Goal: Check status: Check status

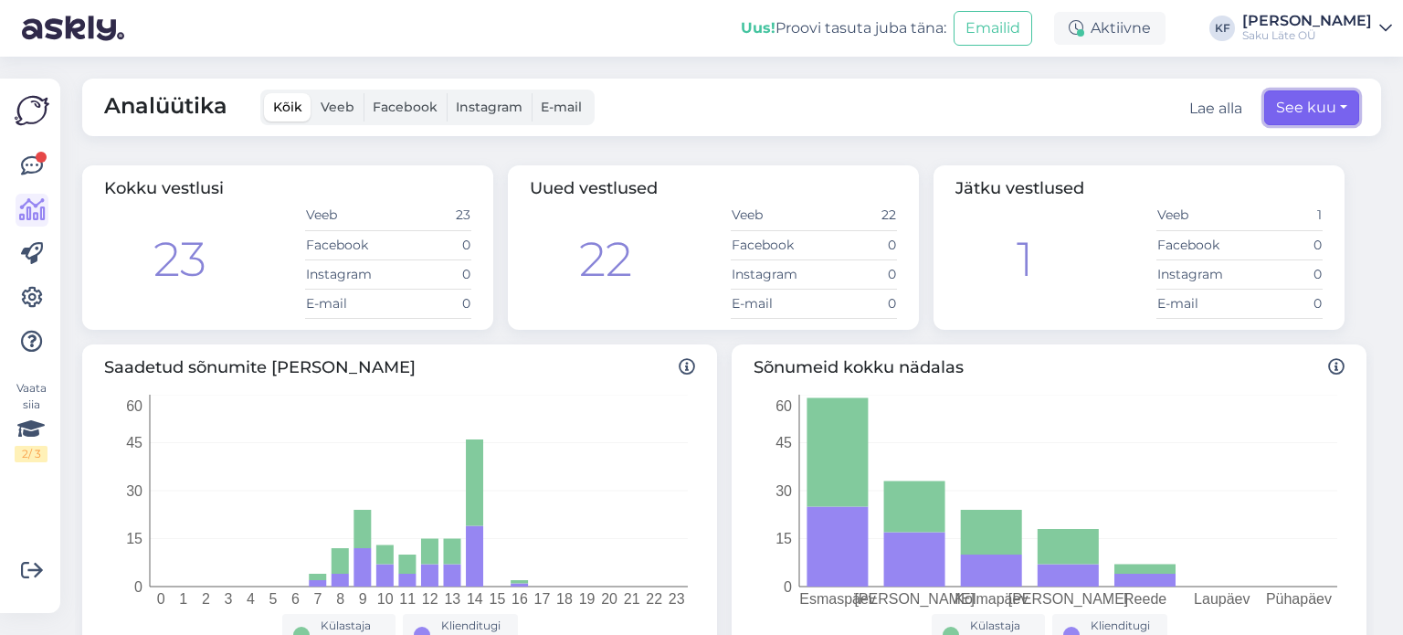
click at [1330, 109] on button "See kuu" at bounding box center [1311, 107] width 95 height 35
select select "7"
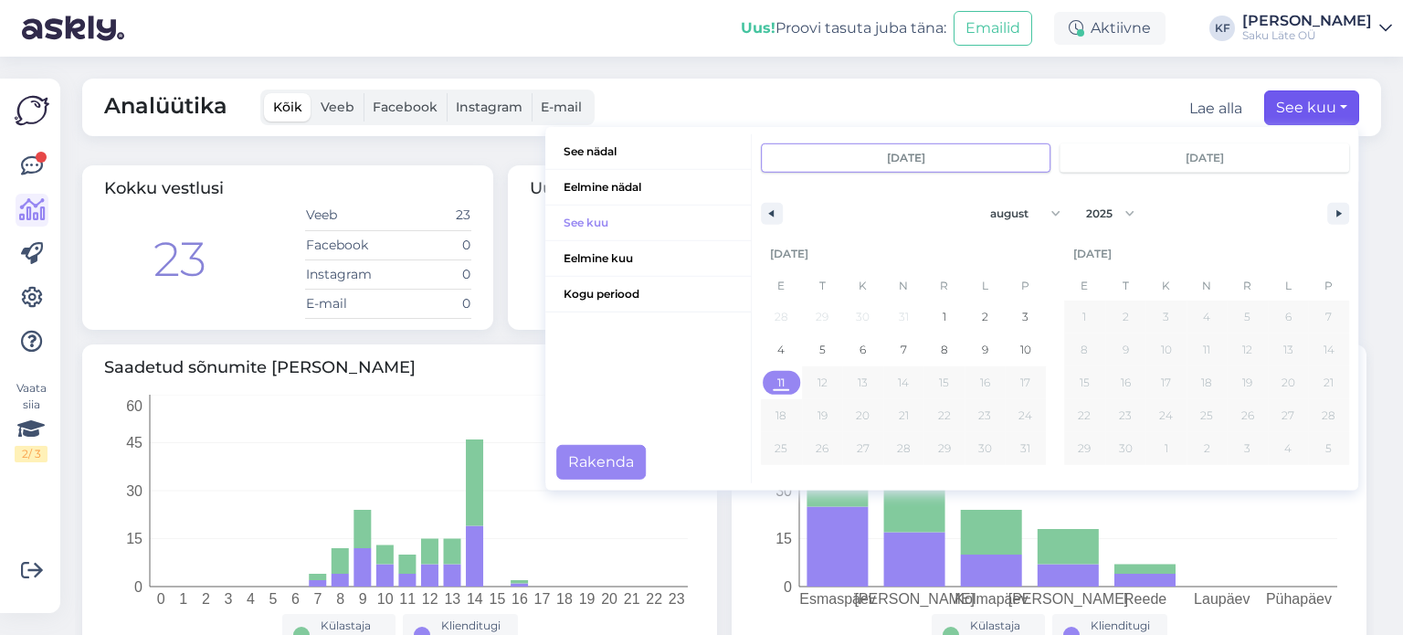
click at [777, 385] on span "11" at bounding box center [780, 382] width 7 height 33
type input "[DATE]"
click at [1365, 408] on div "Analüütika Kõik Veeb Facebook Instagram E-mail Lae alla Kohandatud vahemik See …" at bounding box center [737, 346] width 1332 height 578
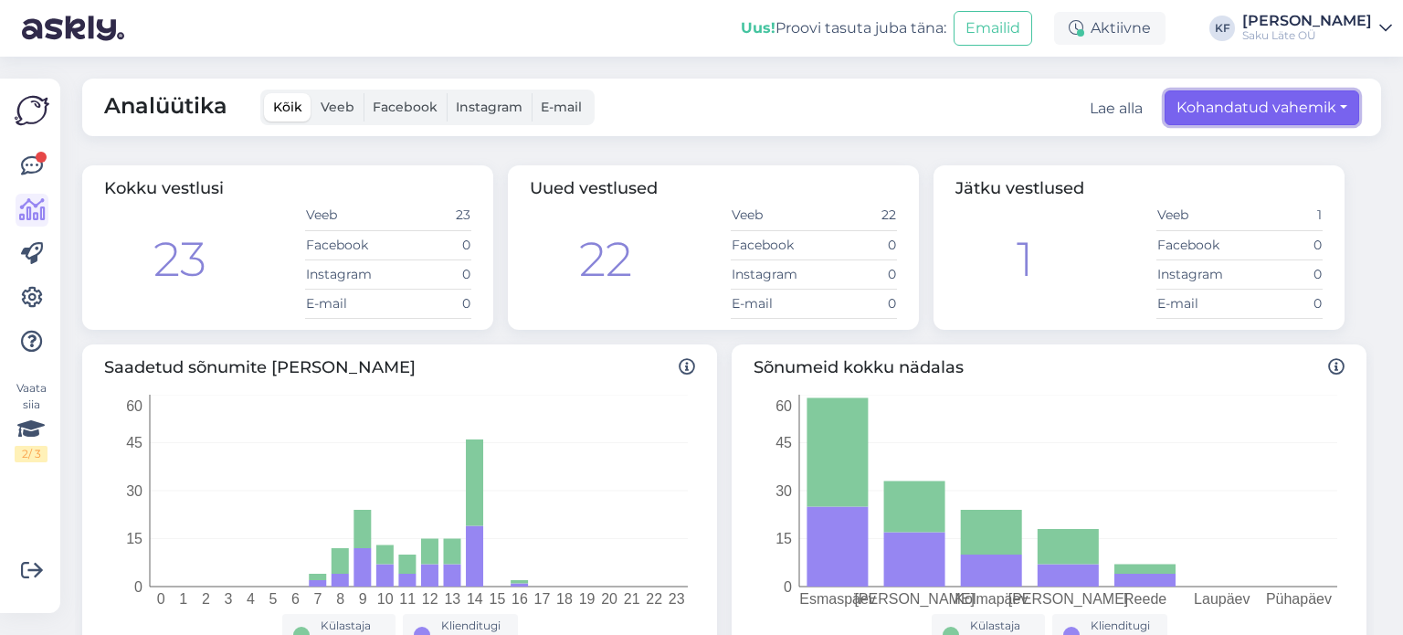
click at [1250, 105] on button "Kohandatud vahemik" at bounding box center [1262, 107] width 195 height 35
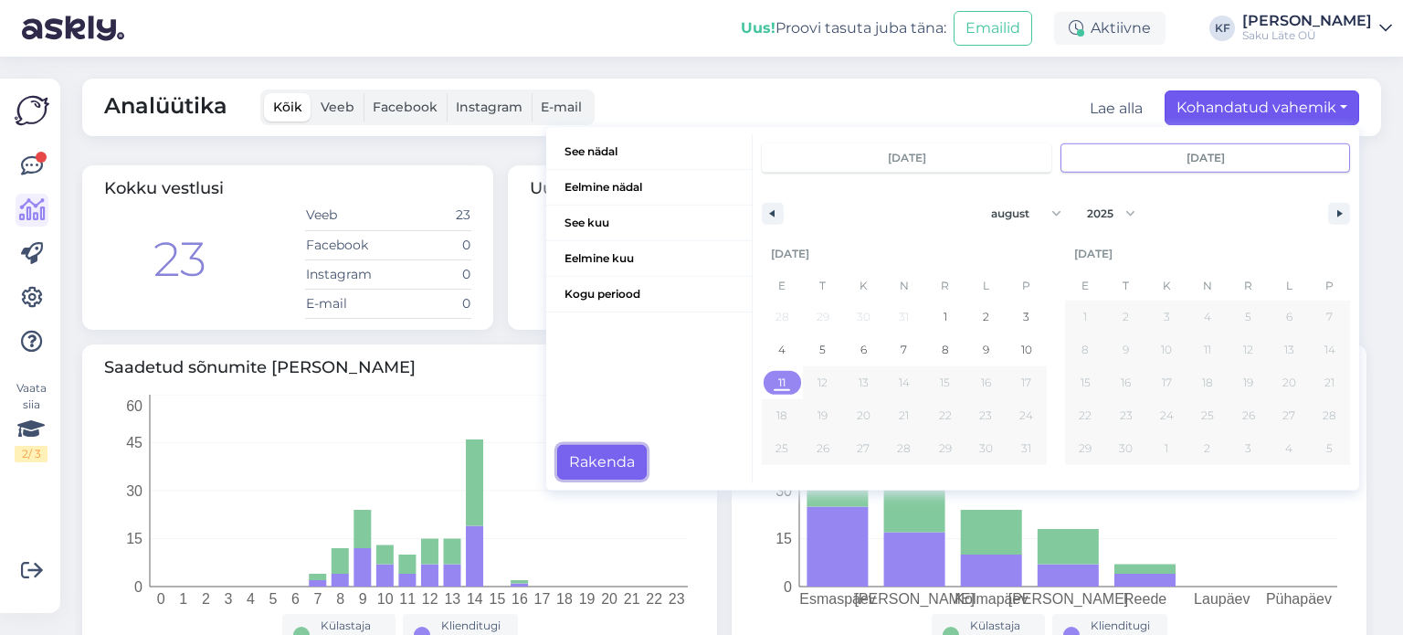
click at [568, 457] on button "Rakenda" at bounding box center [602, 462] width 90 height 35
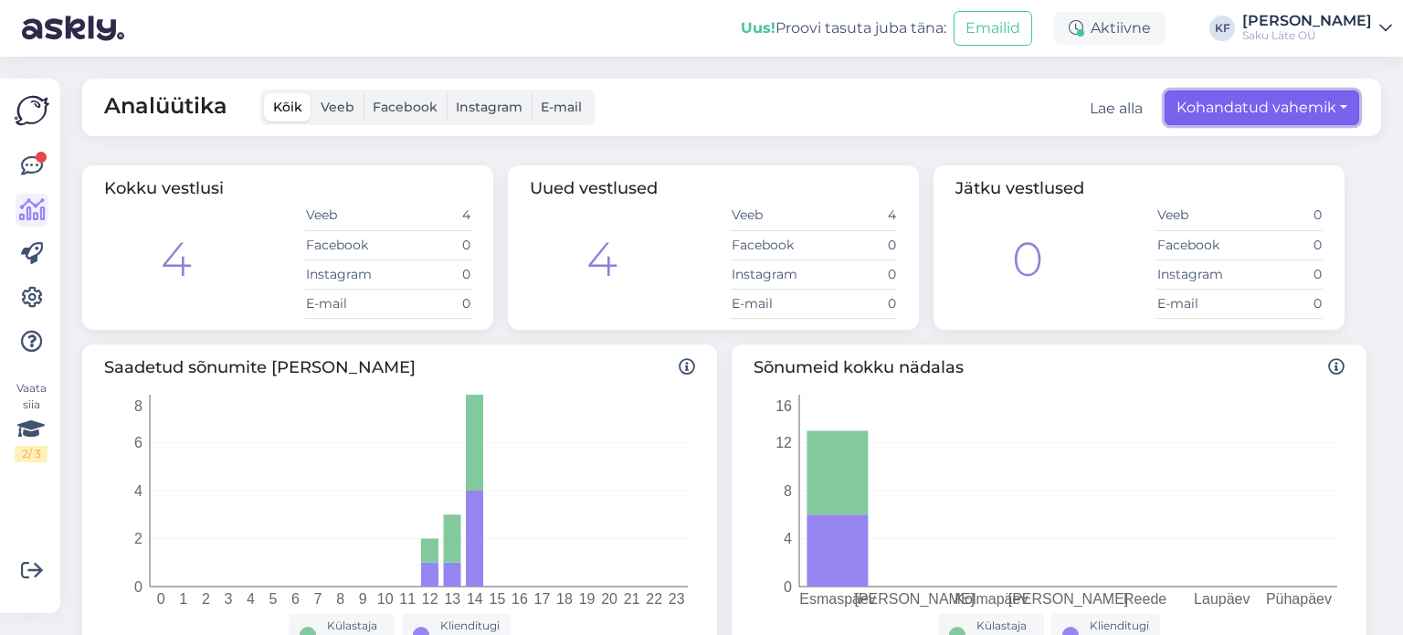
click at [1253, 112] on button "Kohandatud vahemik" at bounding box center [1262, 107] width 195 height 35
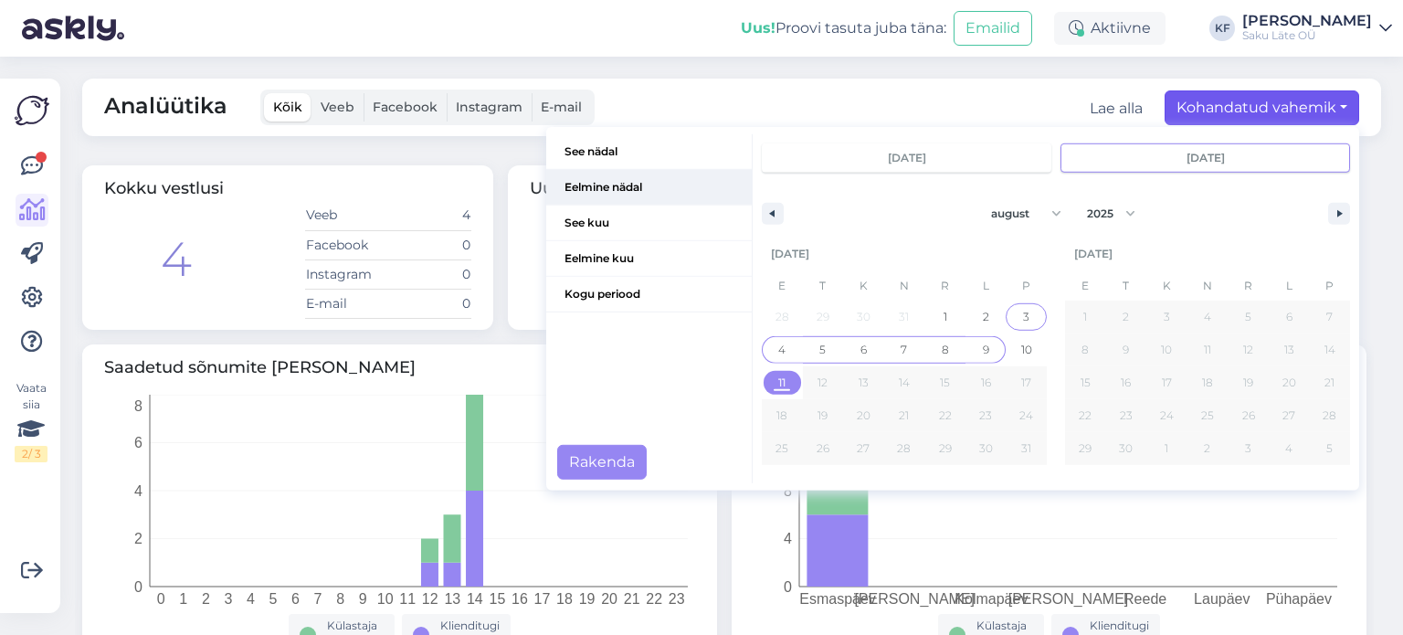
click at [576, 185] on span "Eelmine nädal" at bounding box center [649, 187] width 206 height 35
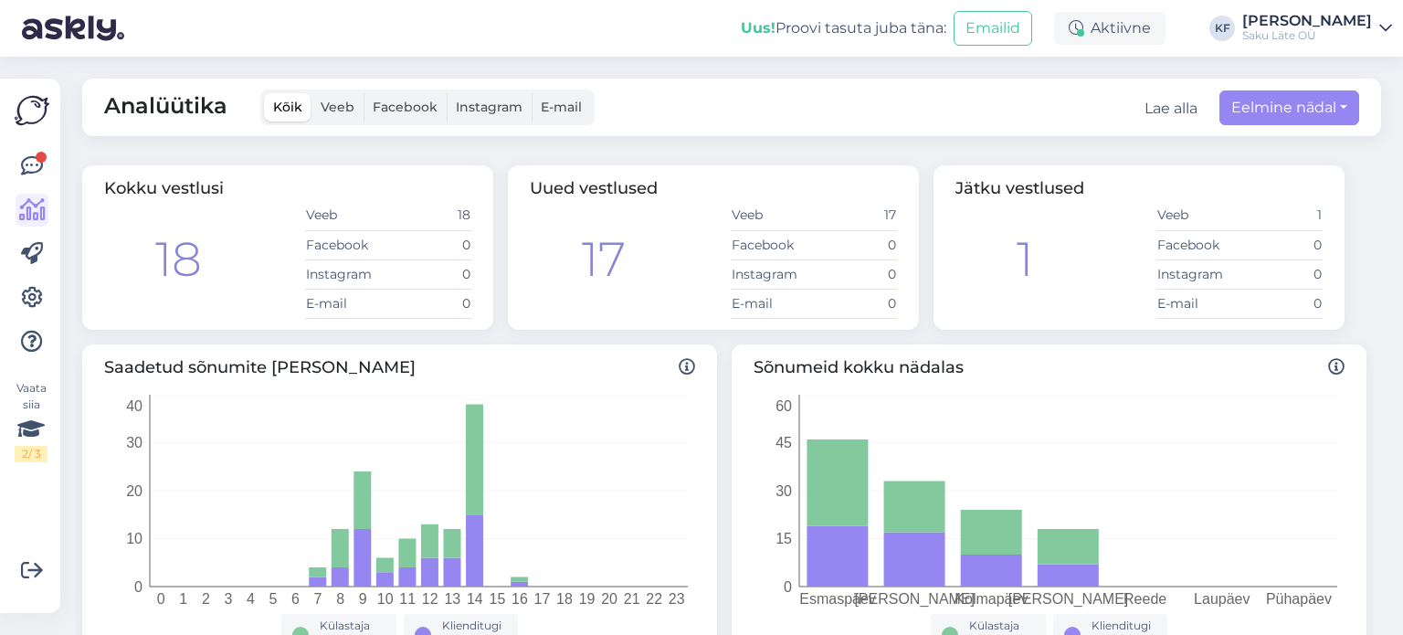
click at [1381, 386] on div "Analüütika Kõik Veeb Facebook Instagram E-mail Lae alla Eelmine nädal See nädal…" at bounding box center [737, 346] width 1332 height 578
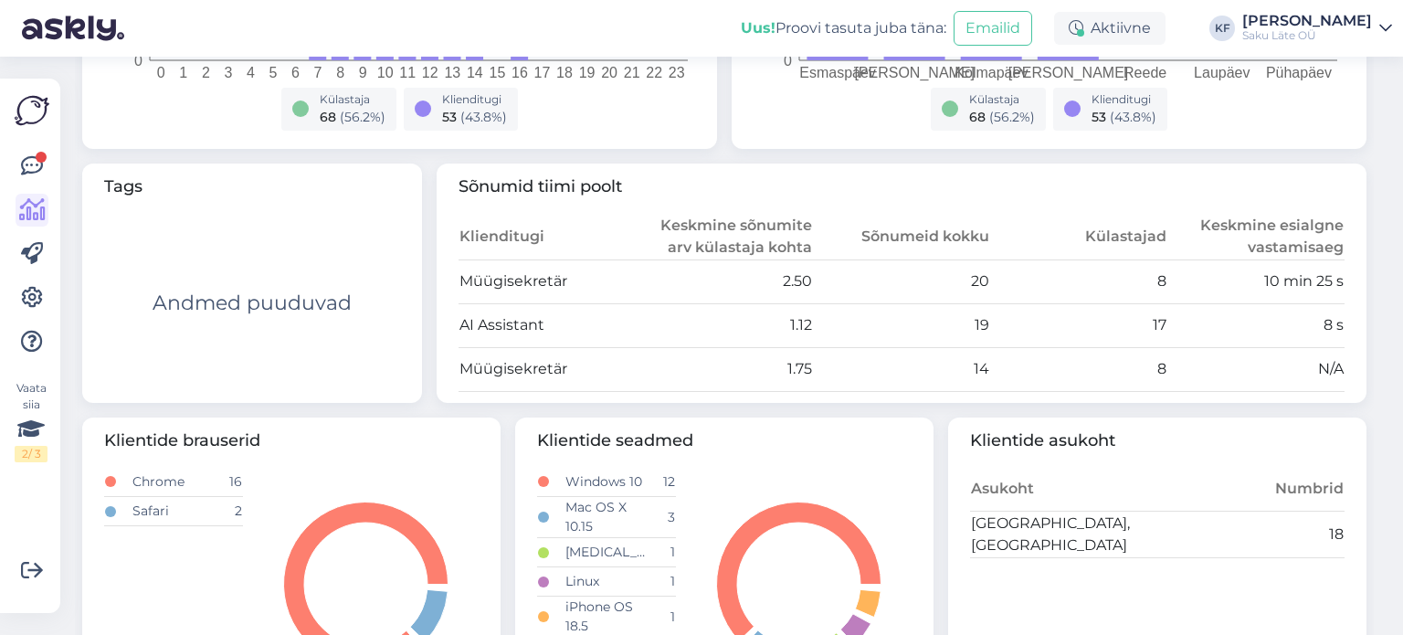
scroll to position [618, 0]
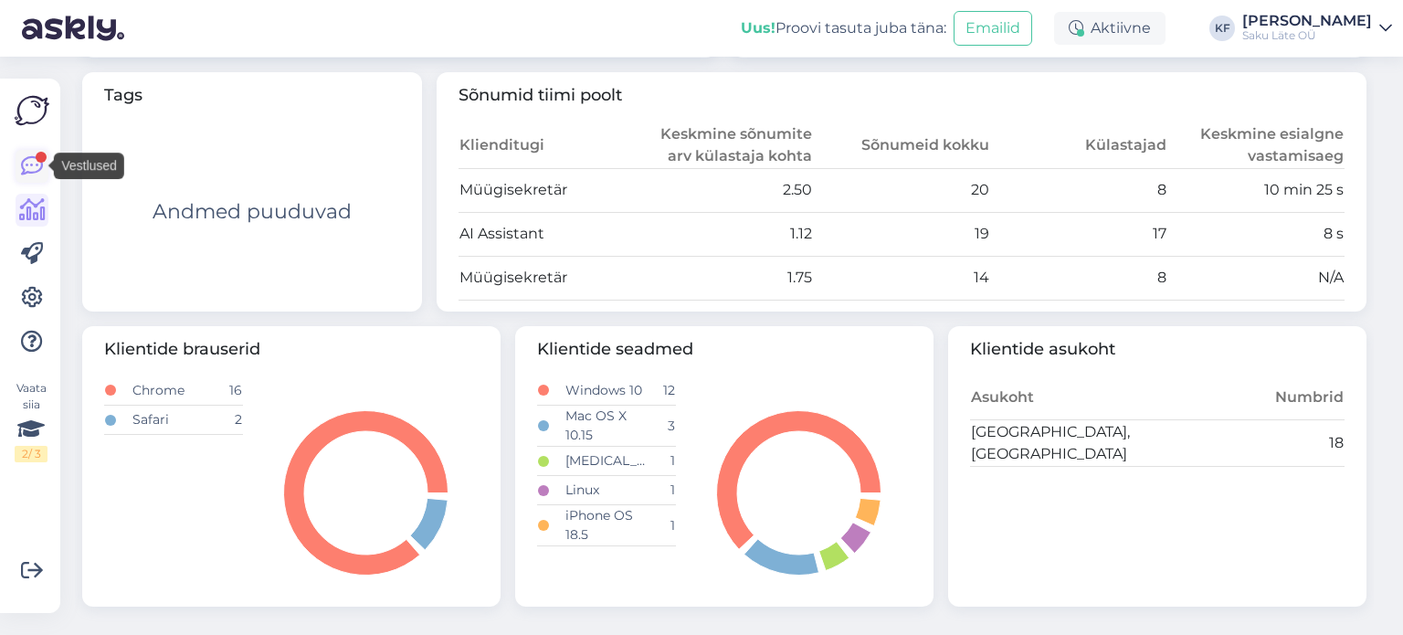
click at [28, 167] on icon at bounding box center [32, 166] width 22 height 22
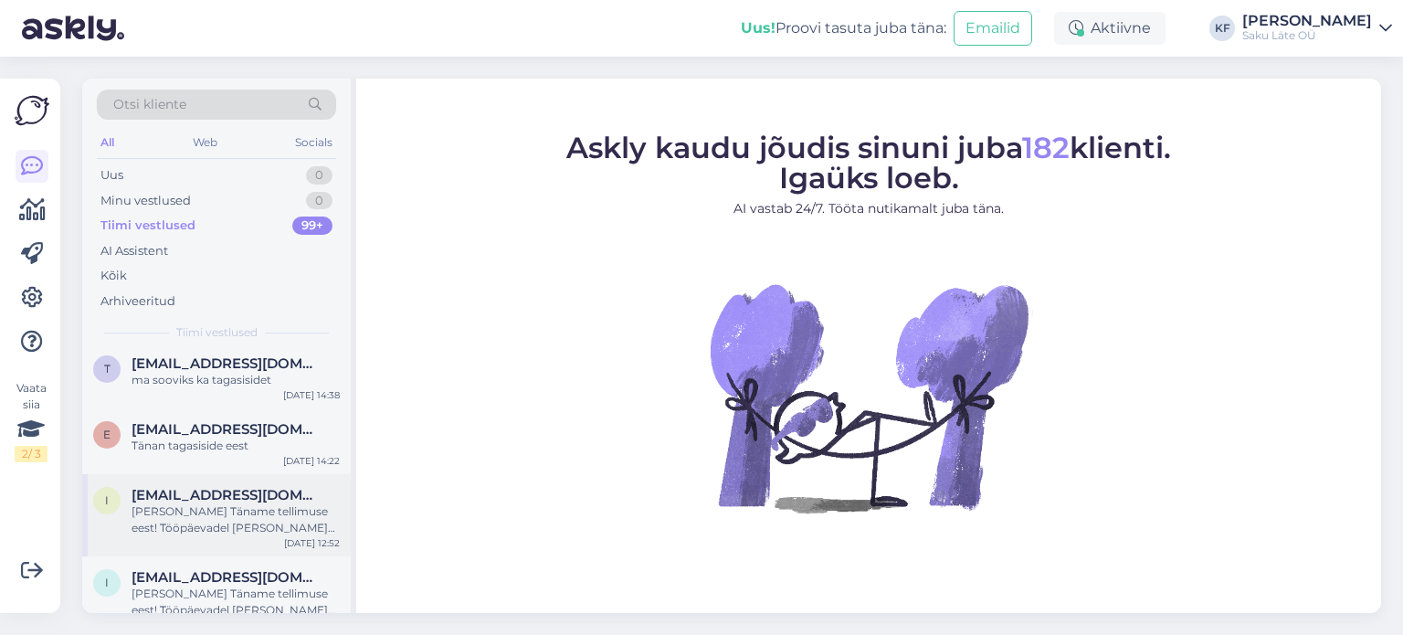
scroll to position [1005, 0]
